Goal: Task Accomplishment & Management: Complete application form

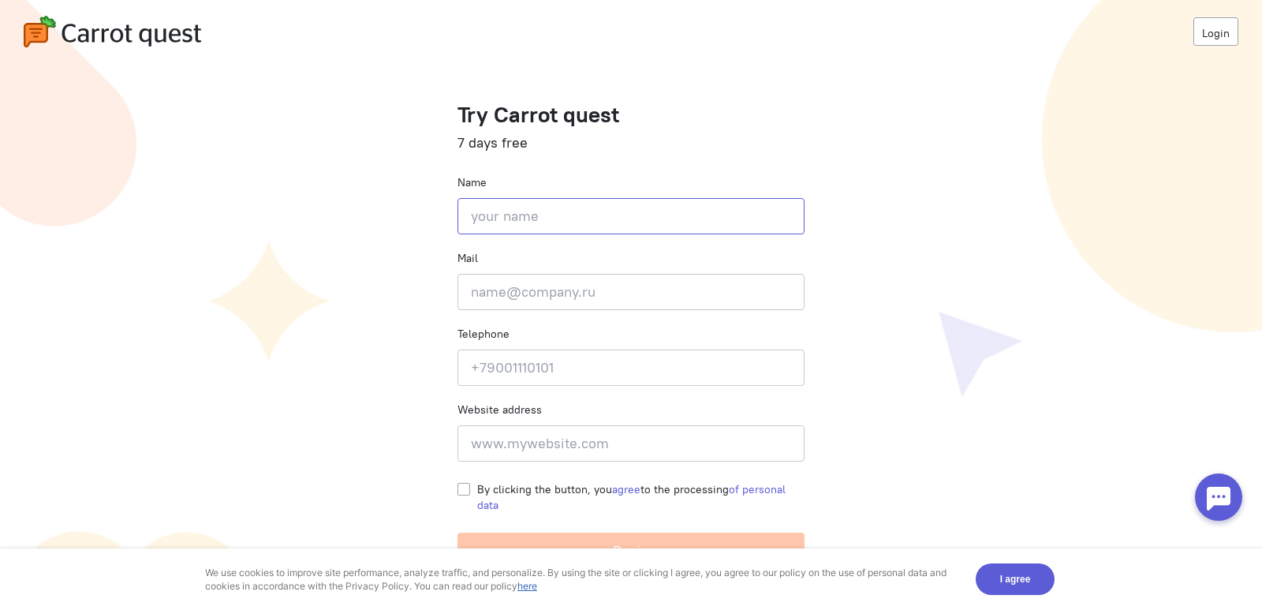
click at [611, 215] on input at bounding box center [631, 216] width 347 height 36
type input "[PERSON_NAME]"
type input "[EMAIL_ADDRESS][DOMAIN_NAME]"
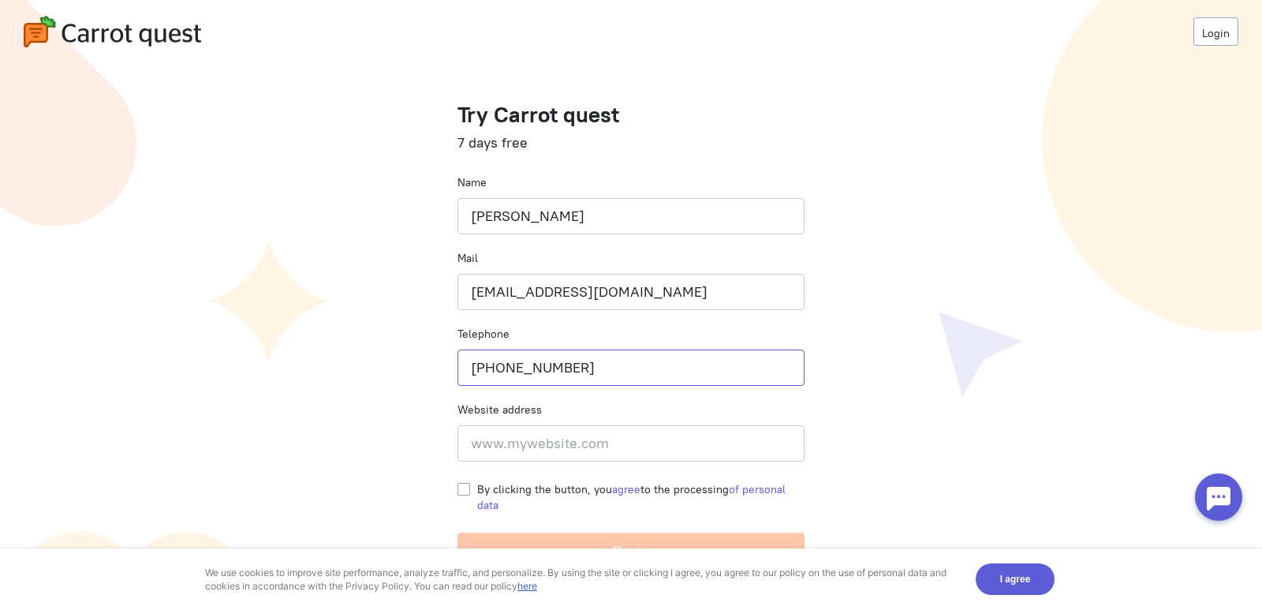
type input "[PHONE_NUMBER]"
click at [477, 491] on label "By clicking the button, you agree to the processing of personal data" at bounding box center [640, 497] width 327 height 32
click at [460, 491] on input "By clicking the button, you agree to the processing of personal data" at bounding box center [464, 488] width 13 height 14
checkbox input "true"
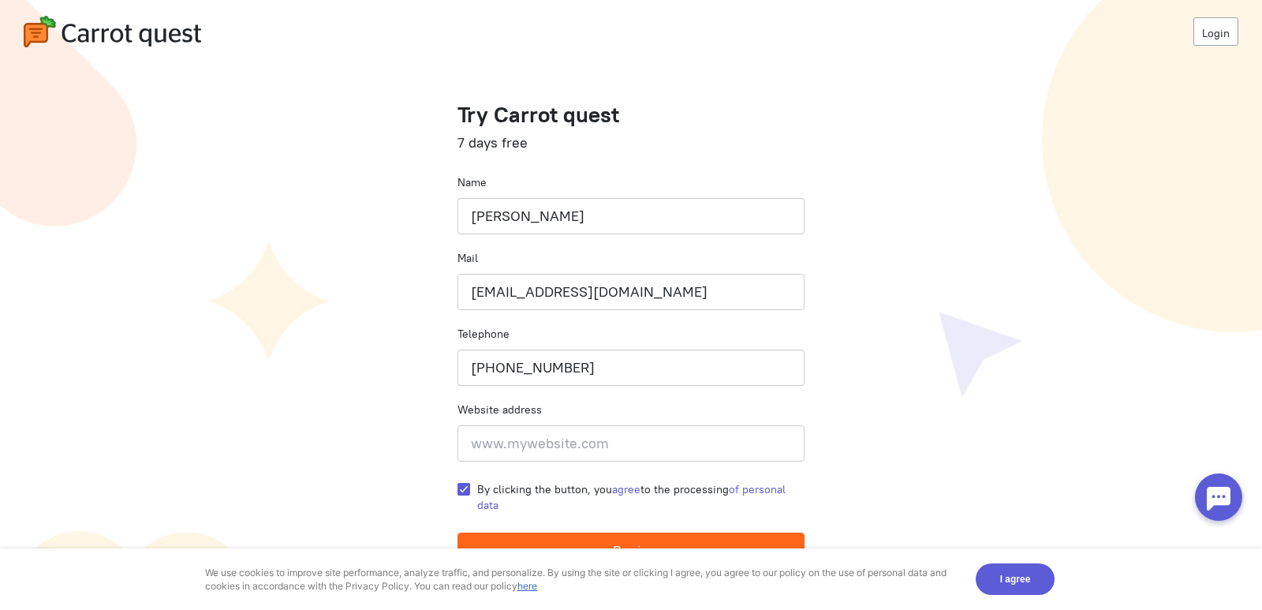
click at [578, 544] on button "Begin" at bounding box center [631, 551] width 347 height 36
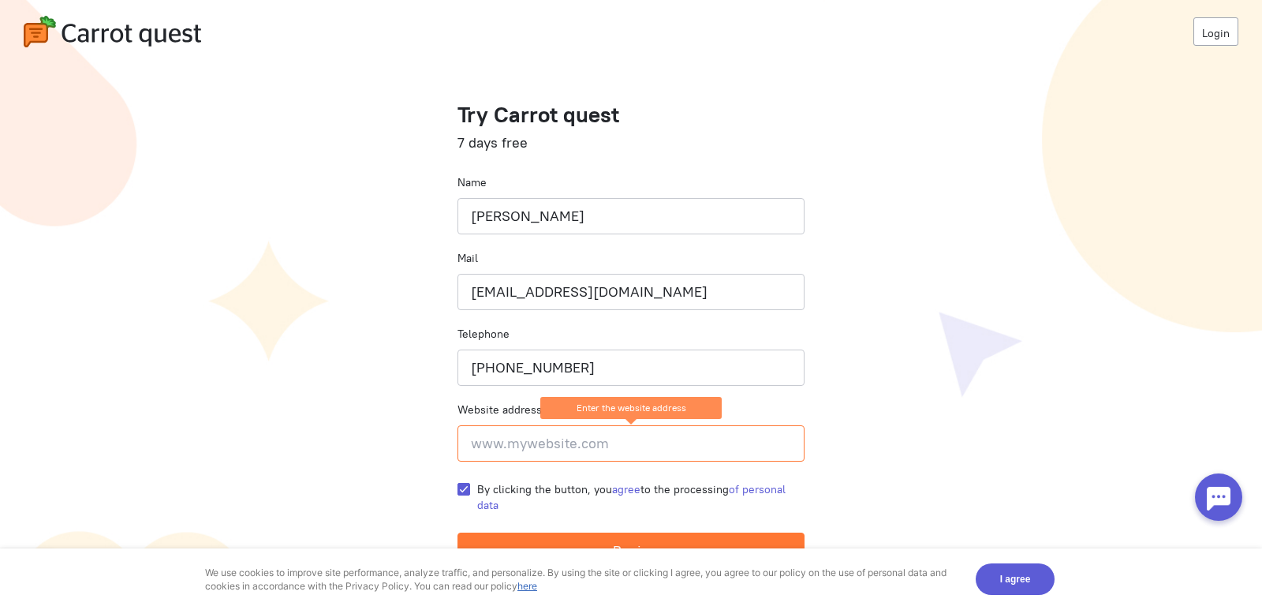
click at [527, 444] on input at bounding box center [631, 443] width 347 height 36
paste input "[URL][DOMAIN_NAME]"
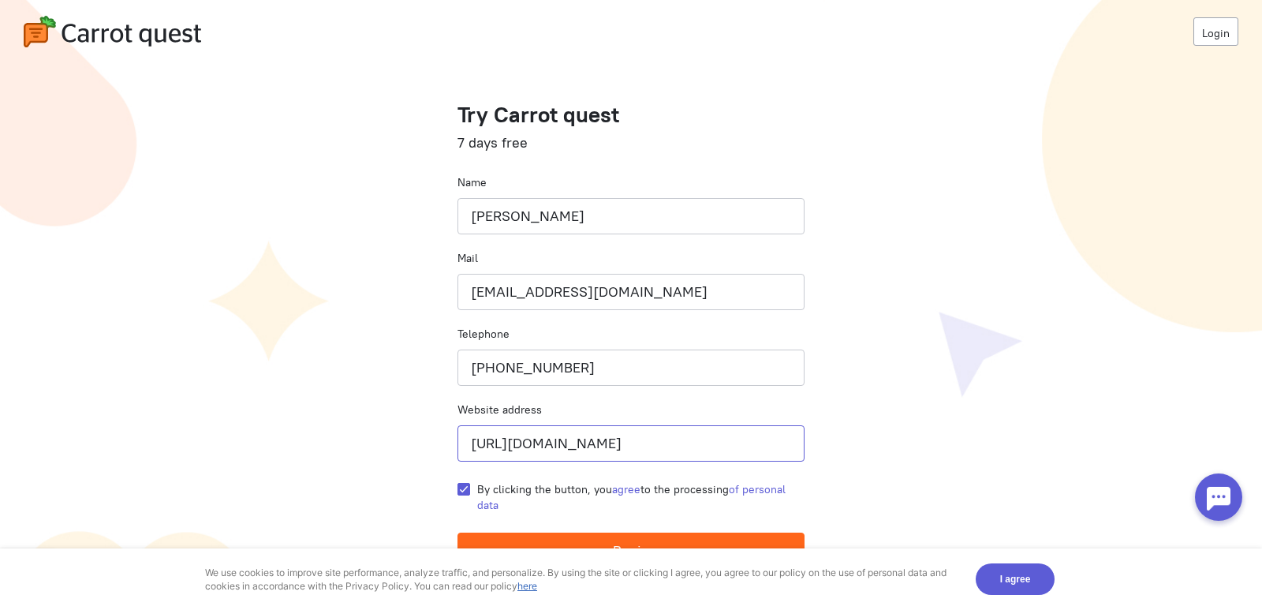
type input "[URL][DOMAIN_NAME]"
click at [669, 535] on button "Begin" at bounding box center [631, 551] width 347 height 36
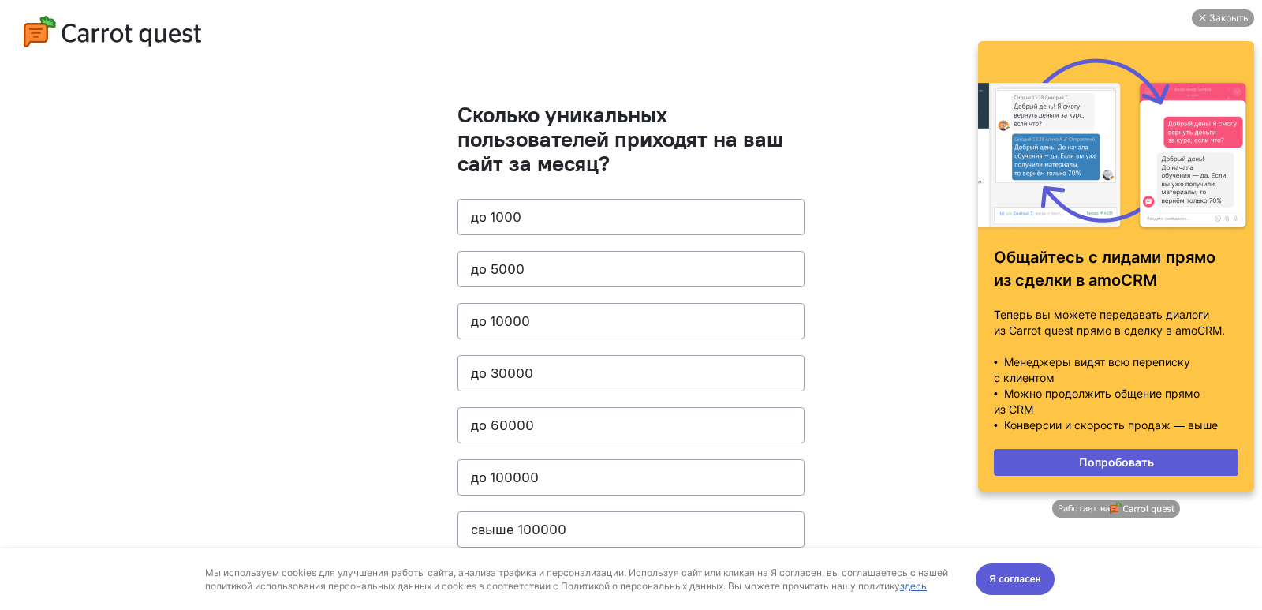
click at [876, 74] on cq-questions "Сколько уникальных пользователей приходят на ваш сайт за месяц? до 1000 до 5000…" at bounding box center [631, 317] width 1262 height 634
click at [601, 221] on button "до 1000" at bounding box center [631, 217] width 347 height 36
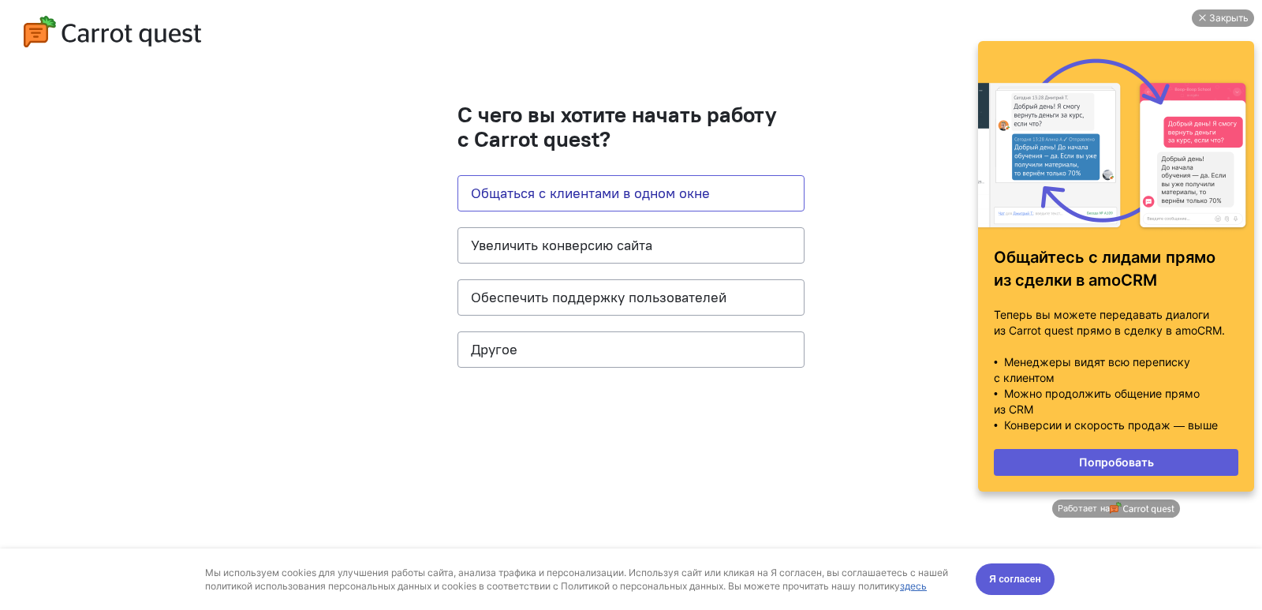
click at [746, 206] on button "Общаться с клиентами в одном окне" at bounding box center [631, 193] width 347 height 36
click at [658, 197] on button "Общаться с клиентами в одном окне" at bounding box center [631, 193] width 347 height 36
click at [570, 249] on button "Увеличить конверсию сайта" at bounding box center [631, 245] width 347 height 36
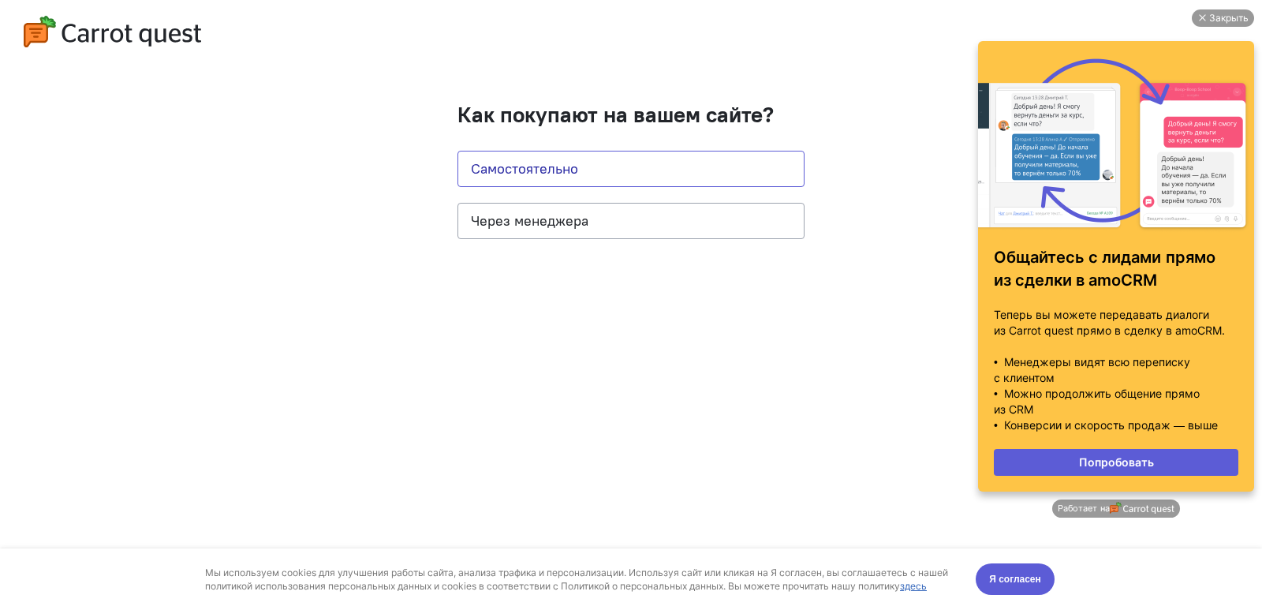
click at [594, 176] on button "Самостоятельно" at bounding box center [631, 169] width 347 height 36
click at [589, 220] on button "Через менеджера" at bounding box center [631, 221] width 347 height 36
click at [609, 162] on button "Самостоятельно" at bounding box center [631, 169] width 347 height 36
